Goal: Information Seeking & Learning: Learn about a topic

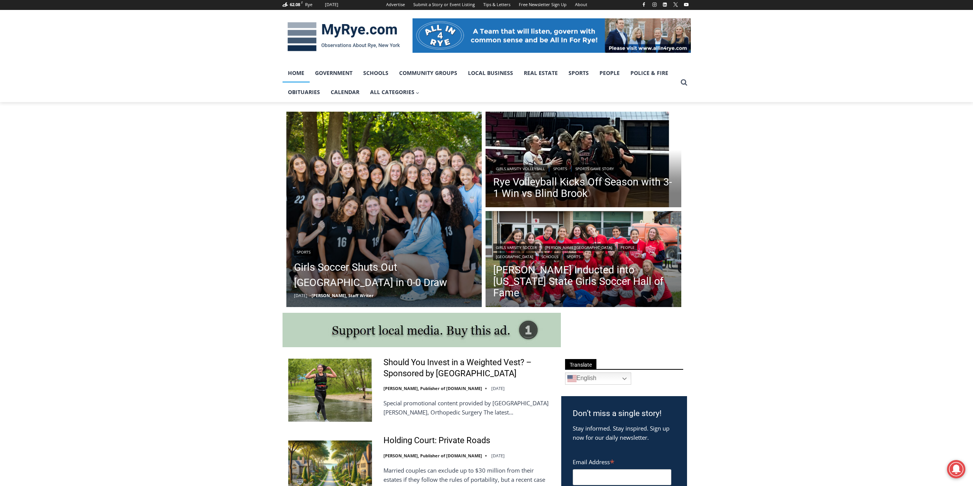
scroll to position [115, 0]
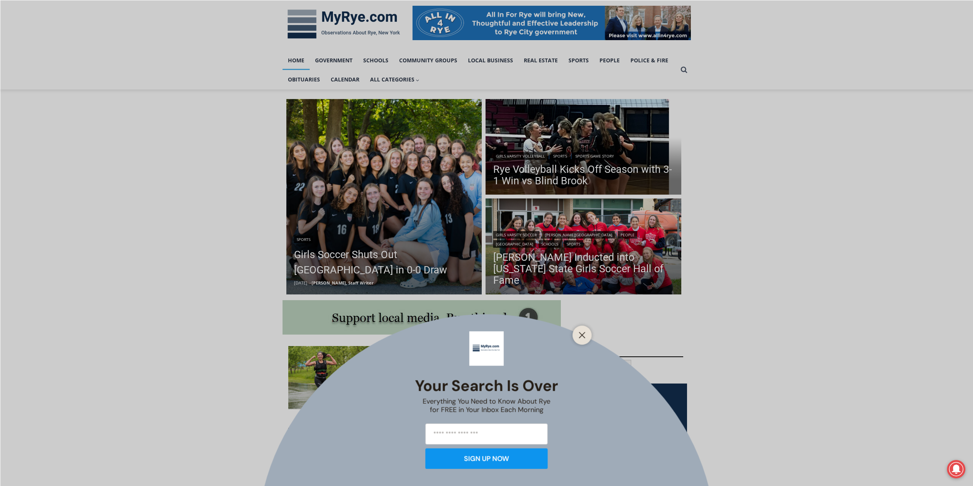
click at [576, 333] on div at bounding box center [582, 334] width 19 height 19
click at [581, 333] on icon "Close" at bounding box center [582, 334] width 7 height 7
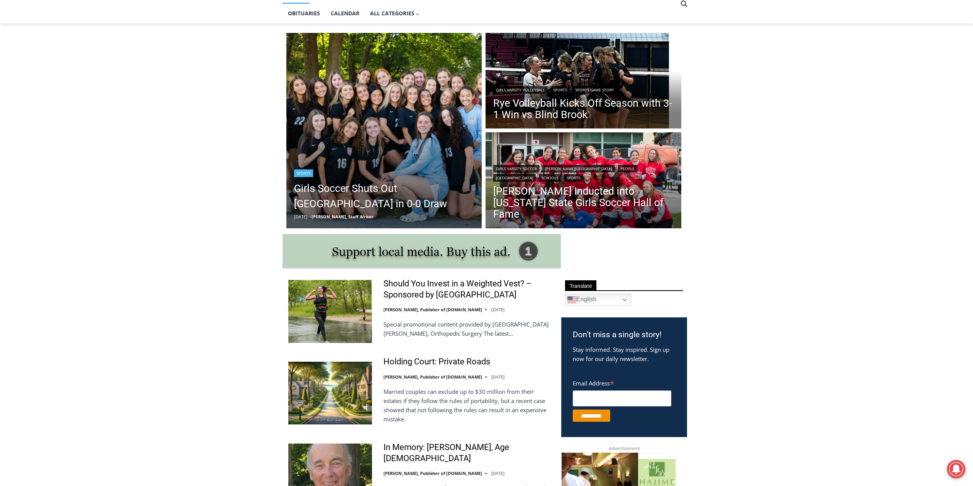
scroll to position [191, 0]
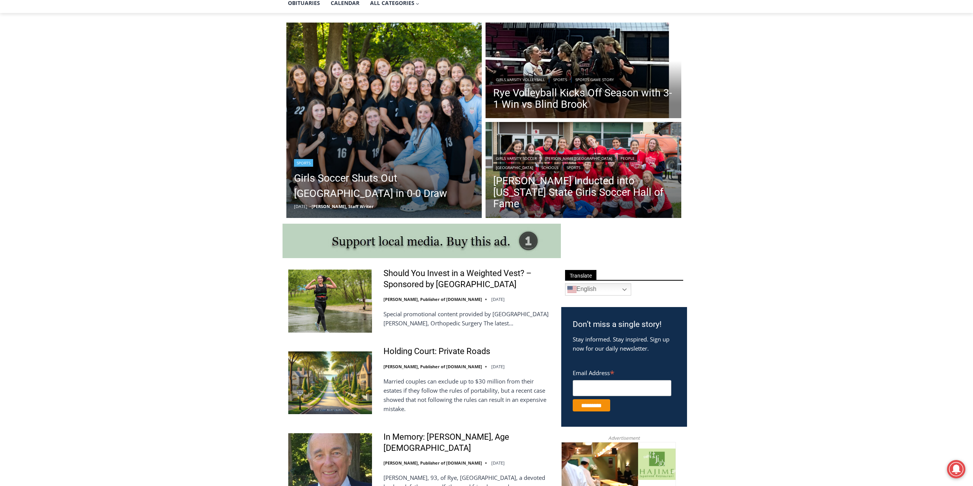
click at [369, 136] on img "Read More Girls Soccer Shuts Out Eastchester in 0-0 Draw" at bounding box center [384, 121] width 196 height 196
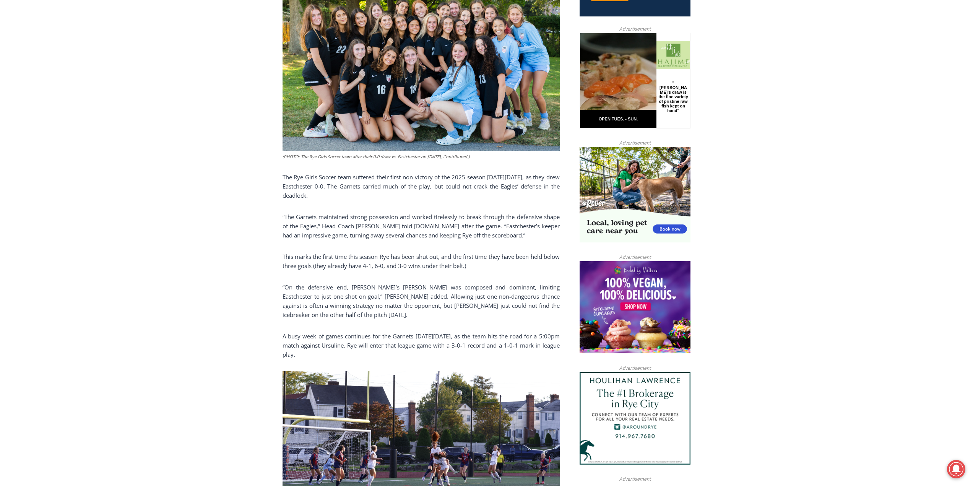
scroll to position [368, 0]
